Goal: Check status: Check status

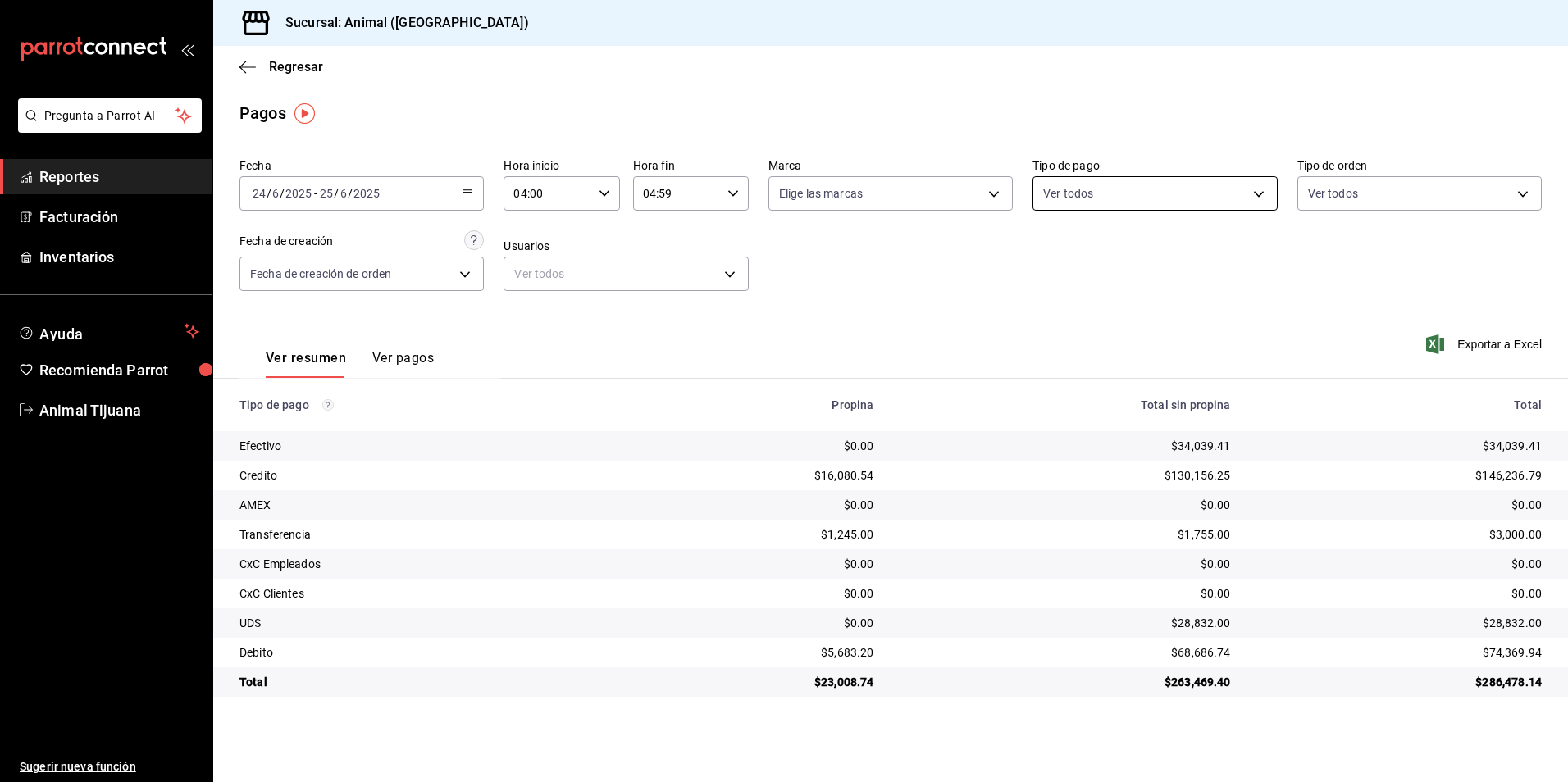
click at [1139, 182] on body "Pregunta a Parrot AI Reportes Facturación Inventarios Ayuda Recomienda Parrot A…" at bounding box center [784, 391] width 1568 height 782
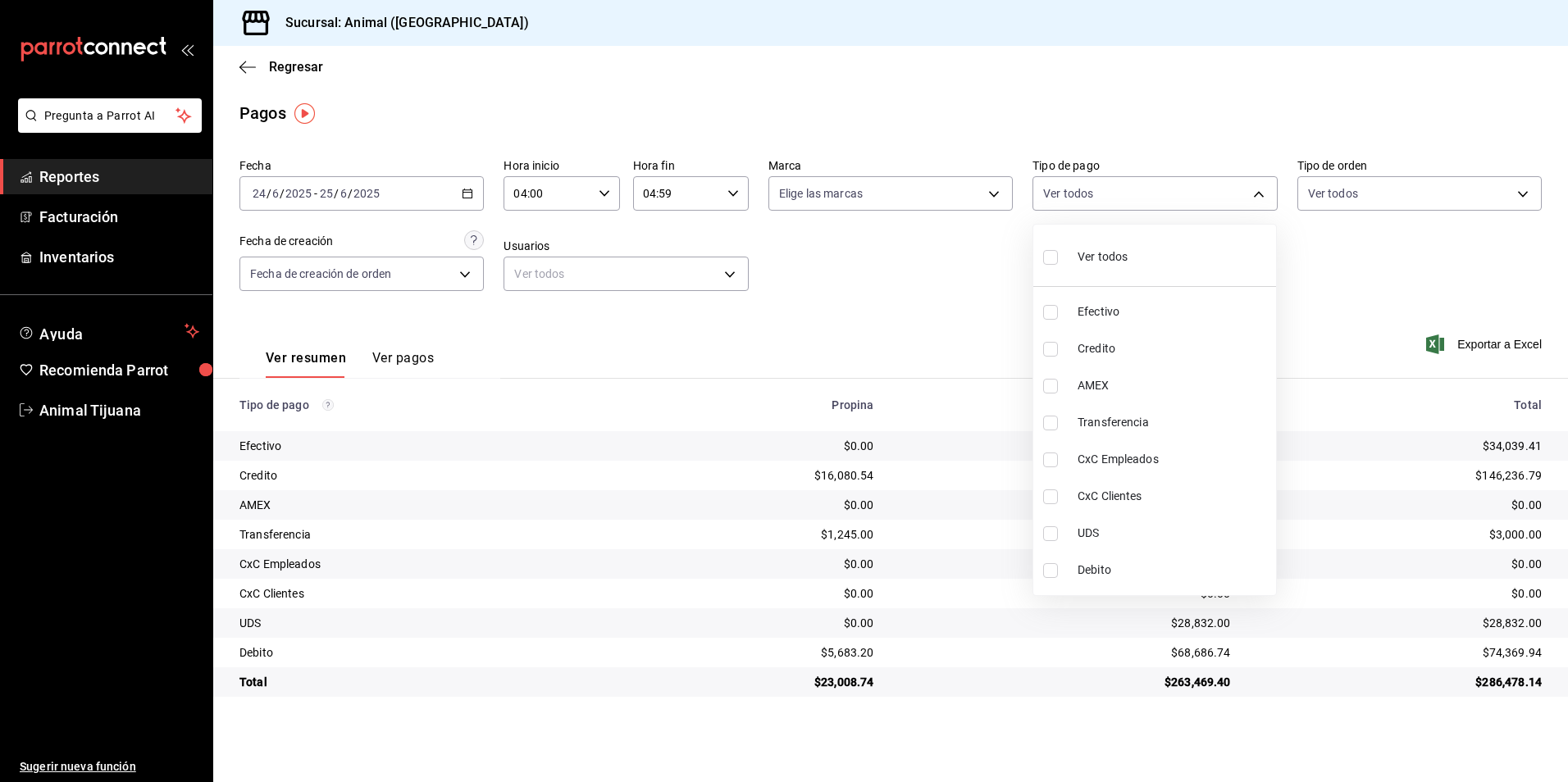
click at [1076, 350] on li "Credito" at bounding box center [1155, 349] width 243 height 37
type input "235ce608-f464-428a-9a71-314f665367d1"
checkbox input "true"
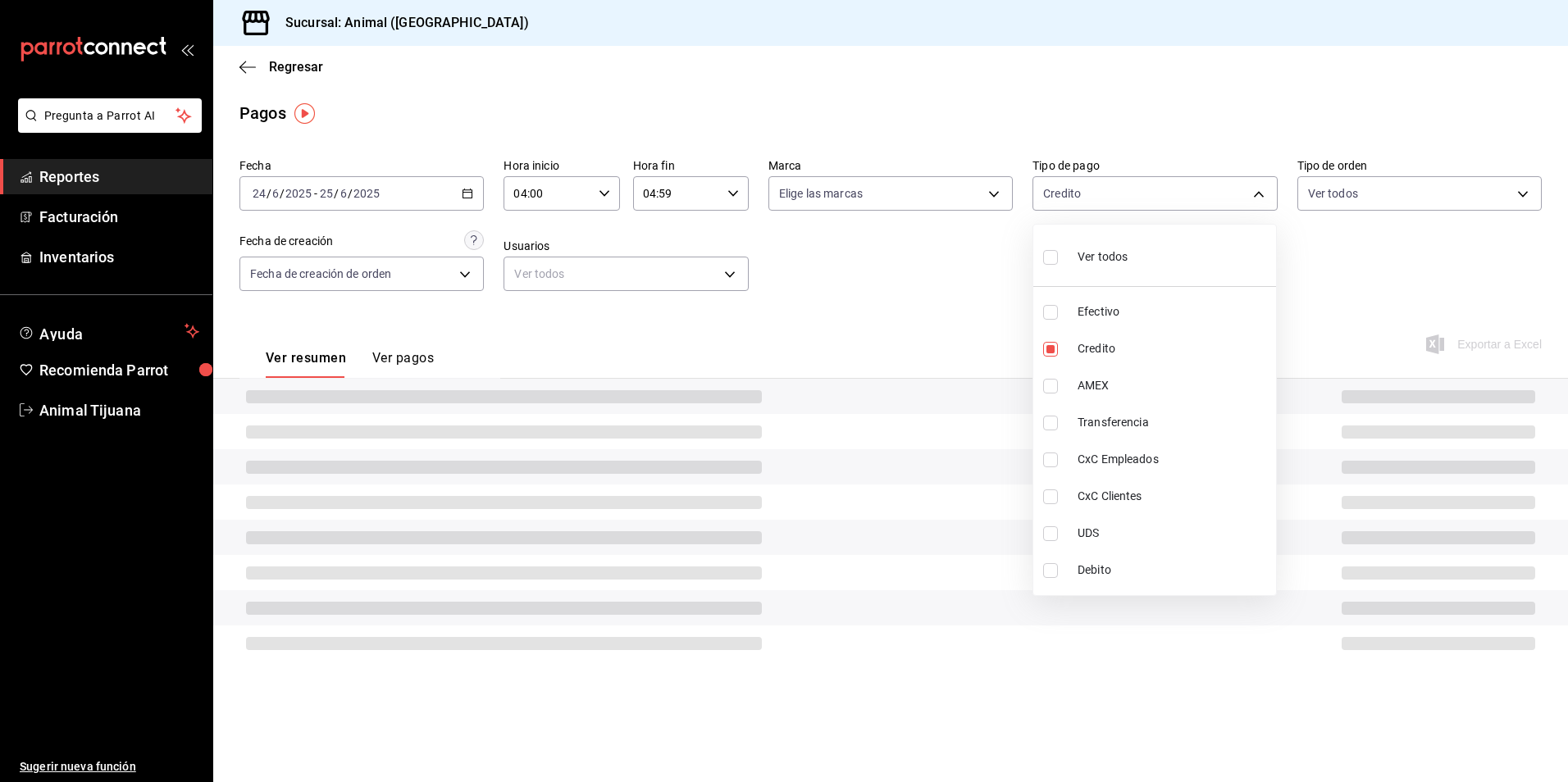
click at [1121, 579] on li "Debito" at bounding box center [1155, 570] width 243 height 37
type input "235ce608-f464-428a-9a71-314f665367d1,c7b29183-a811-4137-9cfa-21a61cd2bc4a"
checkbox input "true"
click at [1121, 579] on li "Debito" at bounding box center [1155, 570] width 243 height 37
type input "235ce608-f464-428a-9a71-314f665367d1"
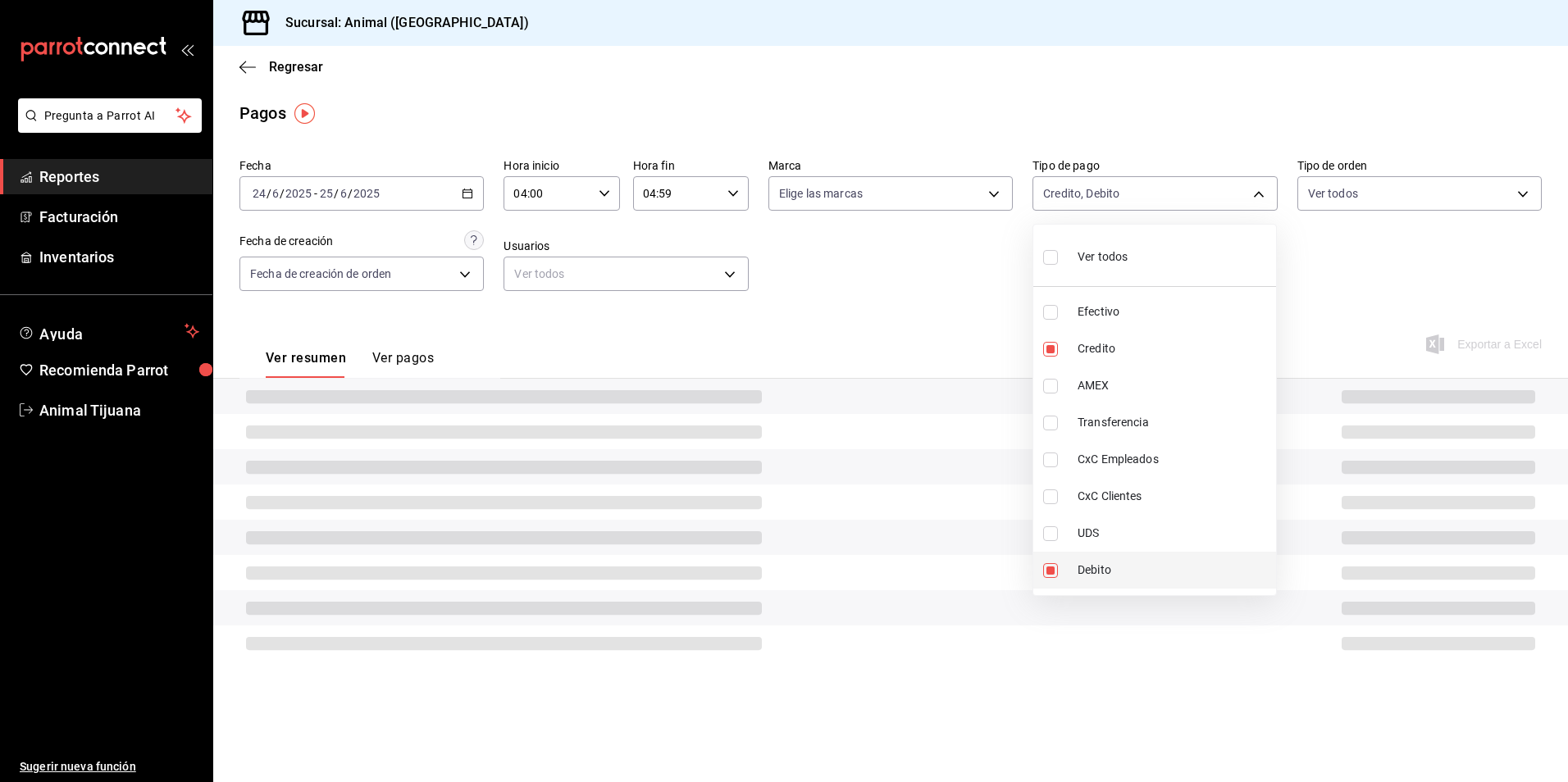
checkbox input "false"
click at [1107, 346] on span "Credito" at bounding box center [1173, 349] width 192 height 18
checkbox input "false"
click at [913, 279] on div at bounding box center [784, 391] width 1568 height 782
click at [449, 188] on div "[DATE] [DATE] - [DATE] [DATE]" at bounding box center [361, 193] width 244 height 34
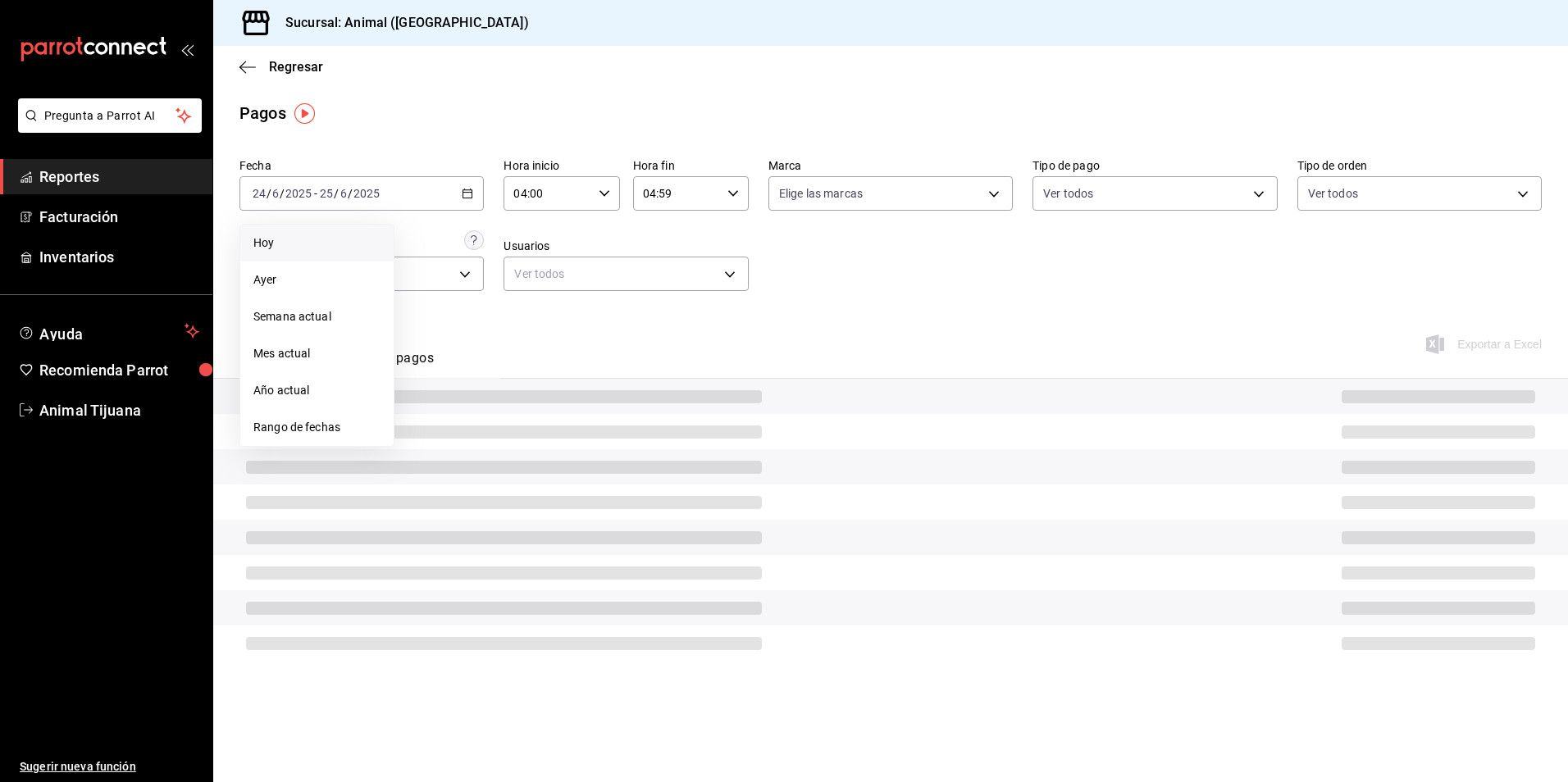
click at [314, 240] on span "Hoy" at bounding box center [317, 243] width 127 height 18
type input "00:00"
type input "23:59"
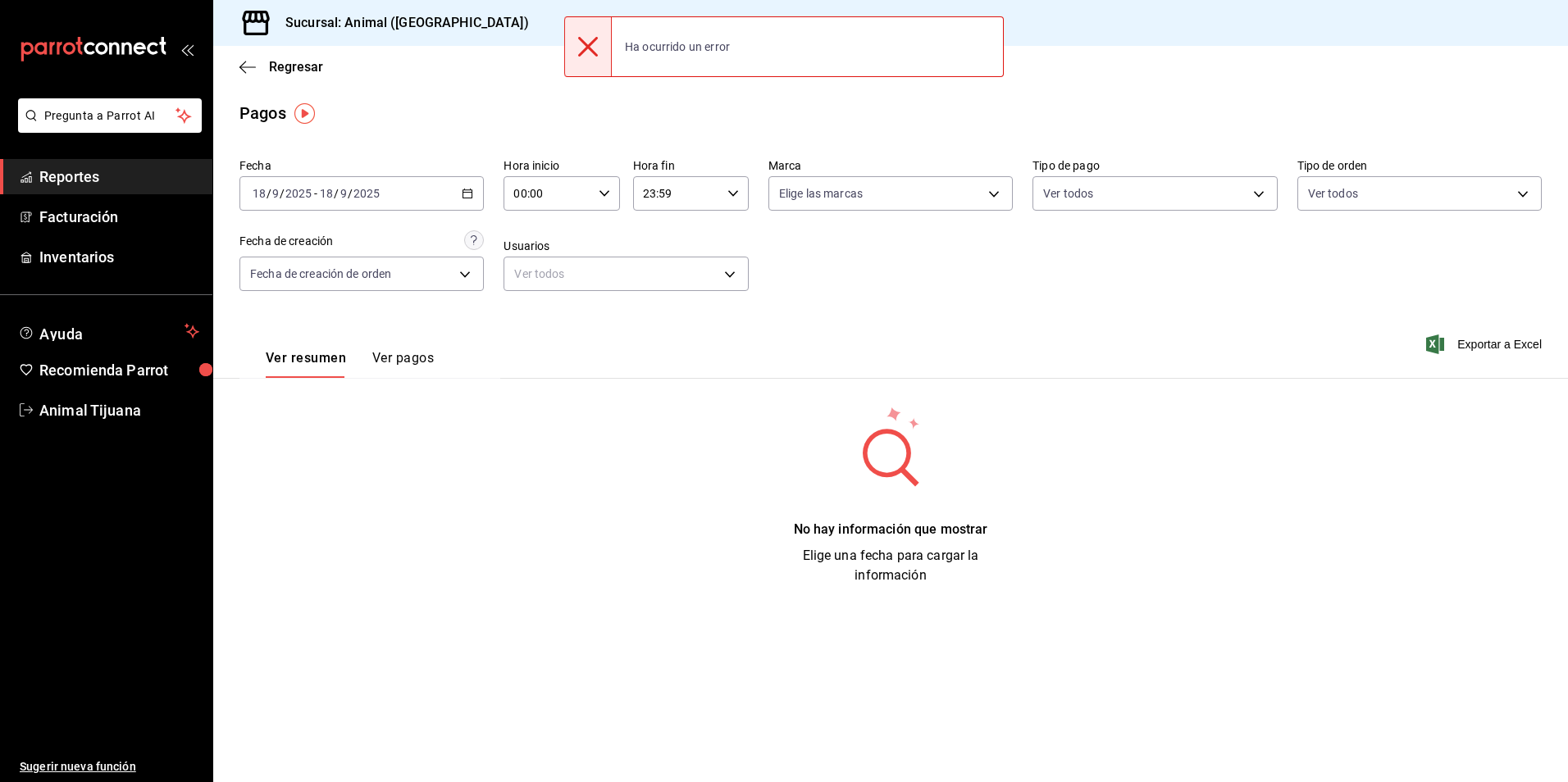
drag, startPoint x: 1123, startPoint y: 530, endPoint x: 1237, endPoint y: 601, distance: 134.3
click at [1123, 530] on div "No hay información que mostrar Elige una fecha para cargar la información" at bounding box center [891, 495] width 1302 height 181
